Goal: Information Seeking & Learning: Learn about a topic

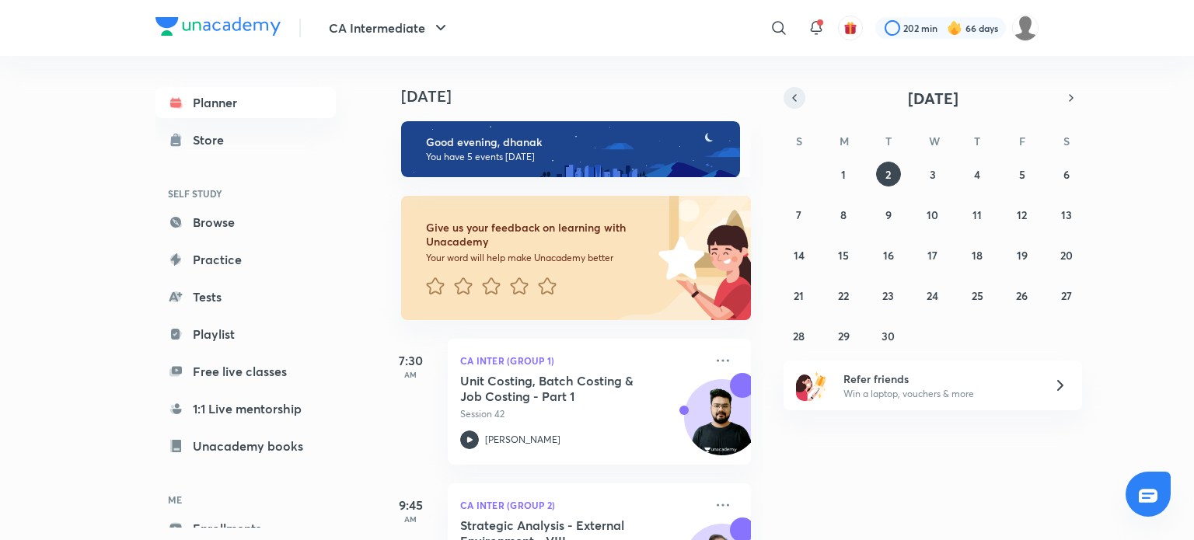
click at [793, 102] on icon "button" at bounding box center [794, 98] width 12 height 14
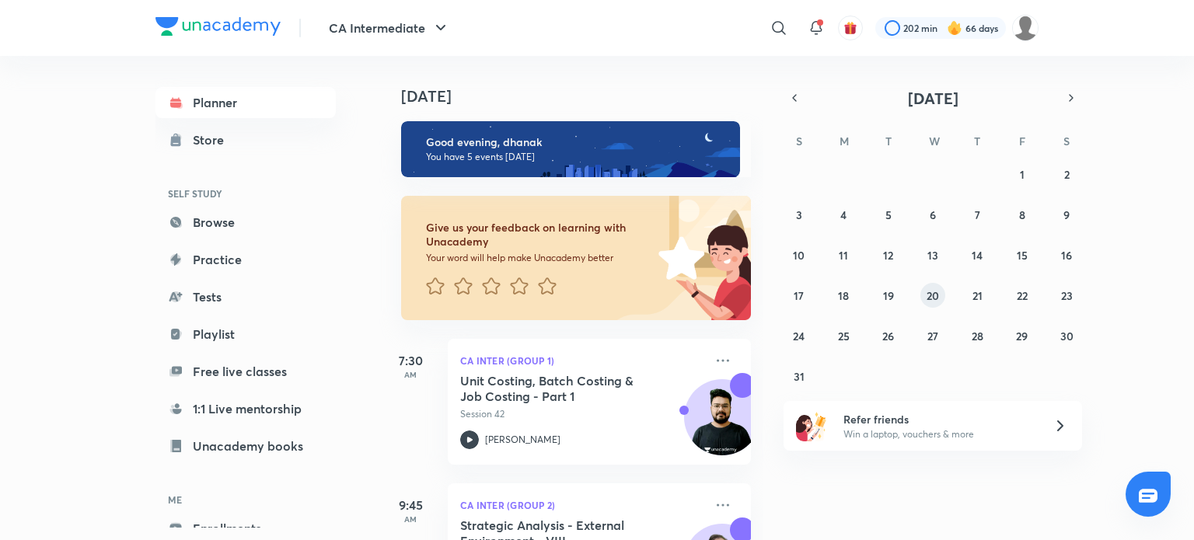
click at [929, 294] on abbr "20" at bounding box center [932, 295] width 12 height 15
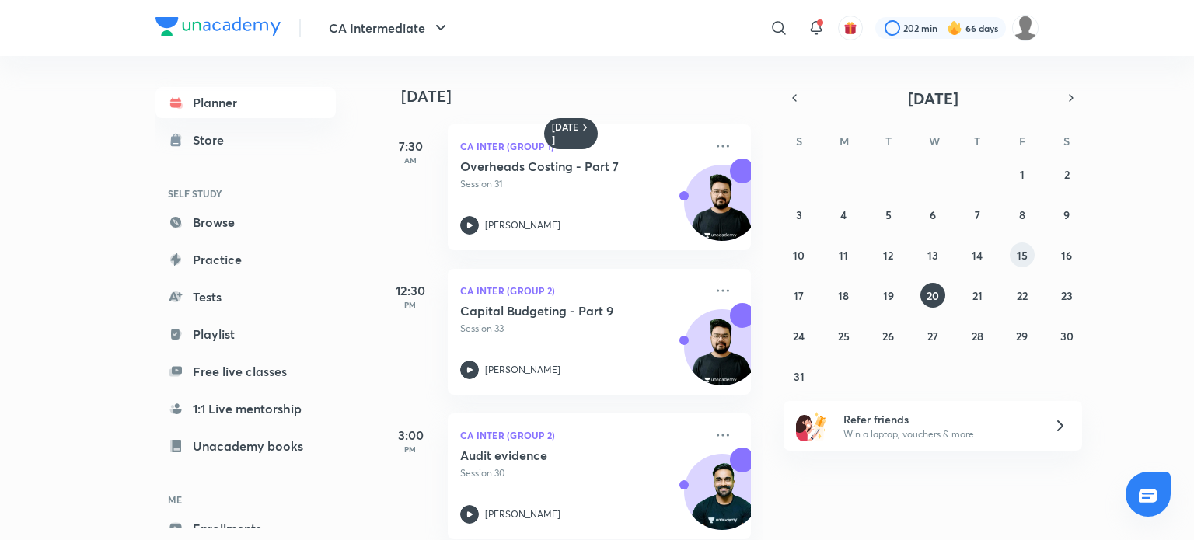
click at [1031, 251] on button "15" at bounding box center [1022, 254] width 25 height 25
click at [1069, 257] on abbr "16" at bounding box center [1066, 255] width 11 height 15
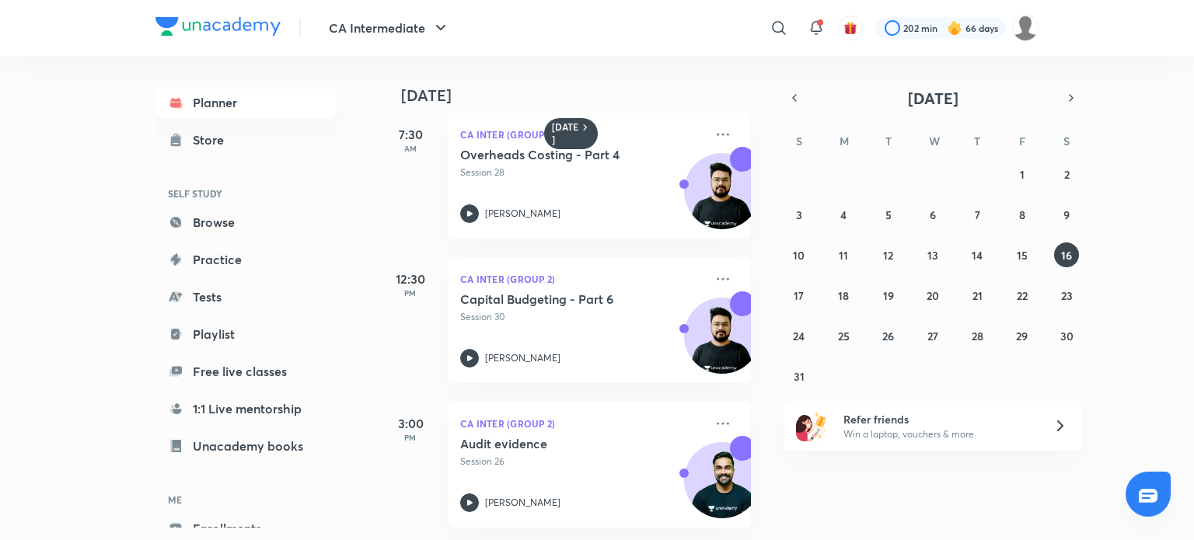
scroll to position [23, 0]
click at [467, 496] on icon at bounding box center [469, 503] width 19 height 19
click at [205, 31] on img at bounding box center [217, 26] width 125 height 19
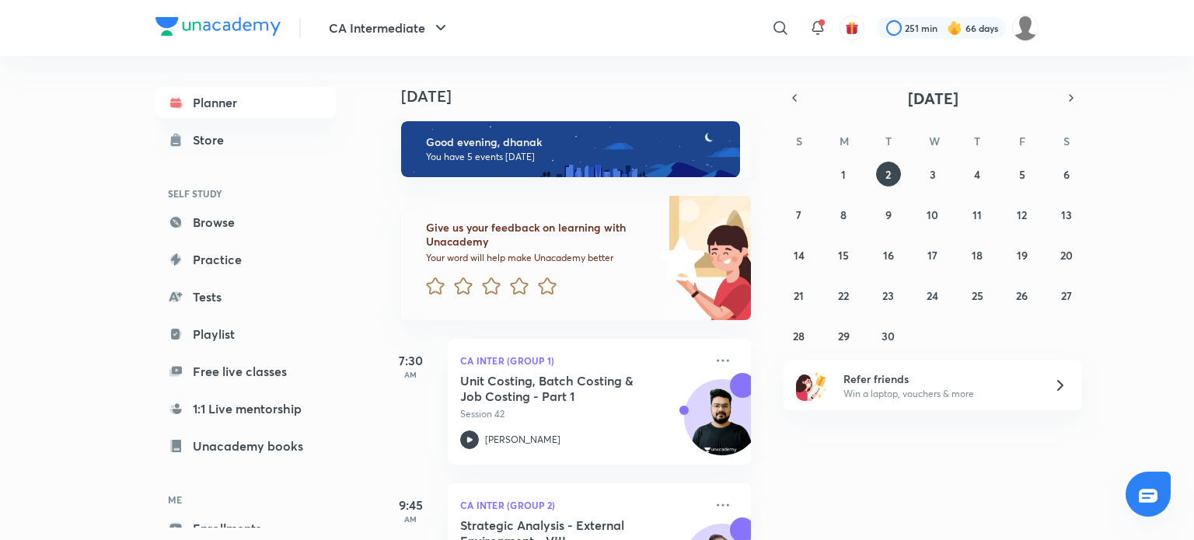
click at [1144, 58] on div "Today Good evening, dhanak You have 5 events today Give us your feedback on lea…" at bounding box center [784, 298] width 811 height 484
click at [50, 142] on div "CA Intermediate ​ 251 min 66 days Planner Store SELF STUDY Browse Practice Test…" at bounding box center [597, 270] width 1194 height 540
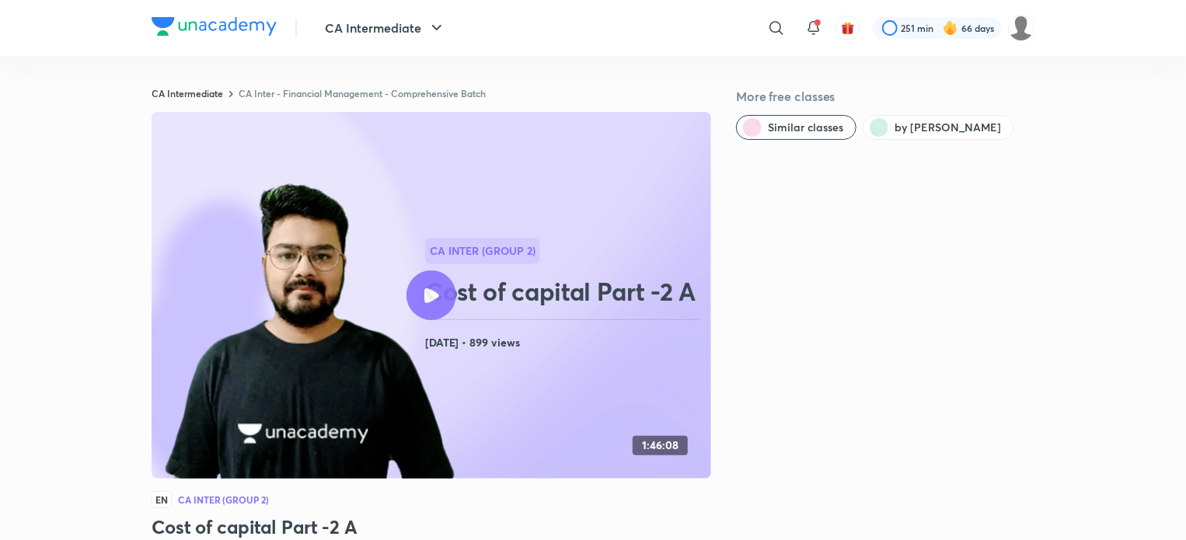
click at [205, 30] on img at bounding box center [214, 26] width 125 height 19
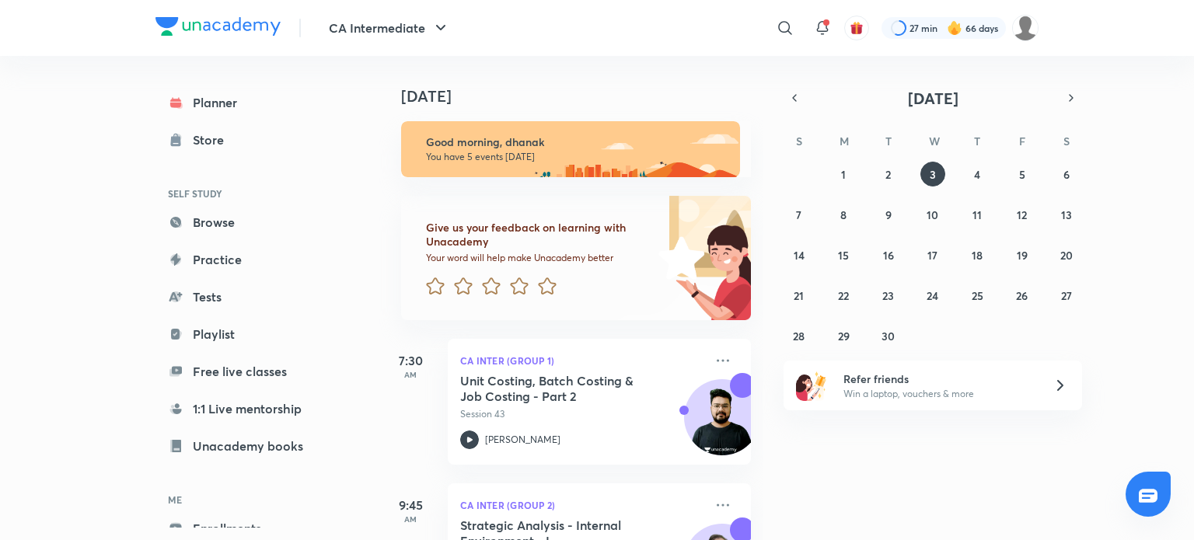
click at [81, 117] on div "CA Intermediate ​ 27 min 66 days Planner Store SELF STUDY Browse Practice Tests…" at bounding box center [597, 270] width 1194 height 540
click at [803, 97] on button "button" at bounding box center [794, 98] width 22 height 22
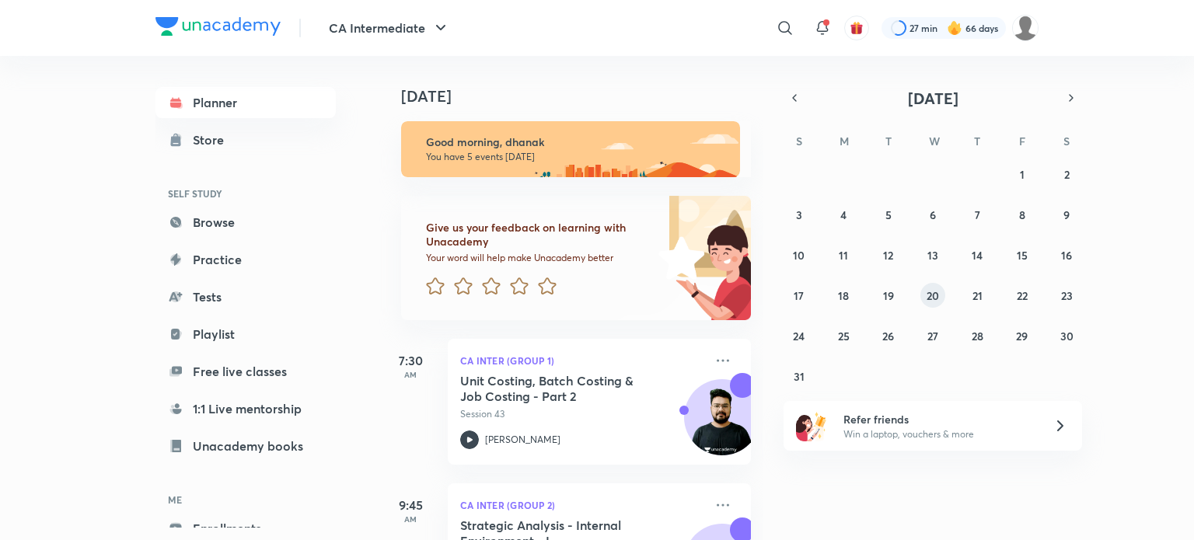
click at [927, 298] on abbr "20" at bounding box center [932, 295] width 12 height 15
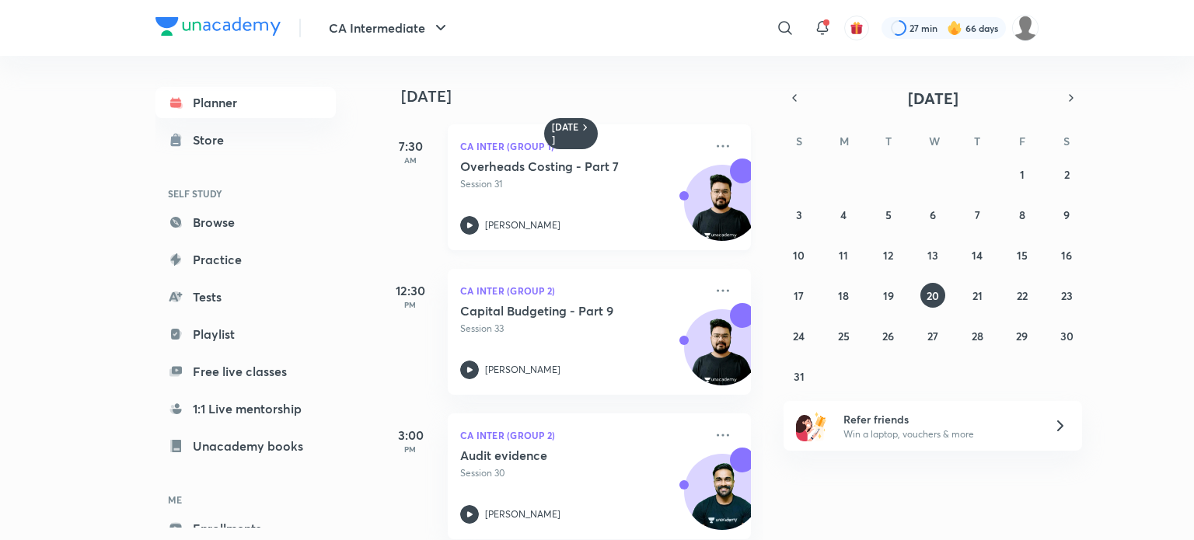
click at [473, 231] on icon at bounding box center [469, 225] width 19 height 19
